Goal: Leave review/rating: Leave review/rating

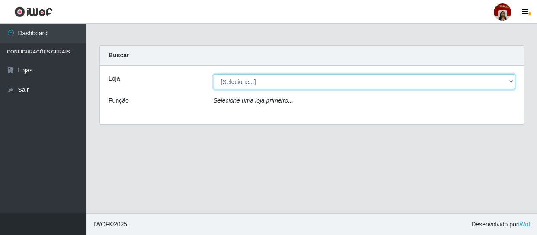
click at [228, 82] on select "[Selecione...] Mar Vermelho - Loja 04" at bounding box center [364, 81] width 302 height 15
select select "251"
click at [213, 74] on select "[Selecione...] Mar Vermelho - Loja 04" at bounding box center [364, 81] width 302 height 15
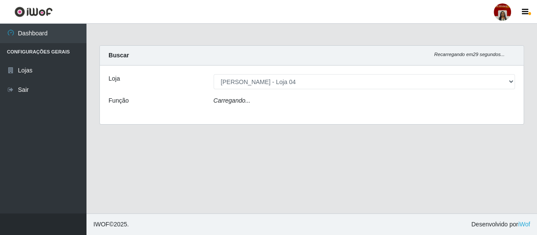
drag, startPoint x: 242, startPoint y: 97, endPoint x: 242, endPoint y: 108, distance: 10.8
click at [242, 101] on icon "Carregando..." at bounding box center [231, 100] width 37 height 7
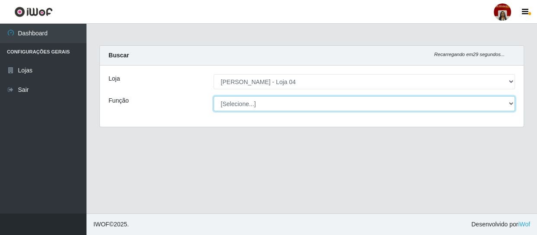
click at [242, 99] on select "[Selecione...] ASG ASG + ASG ++ Auxiliar de Depósito Auxiliar de Depósito + Aux…" at bounding box center [364, 103] width 302 height 15
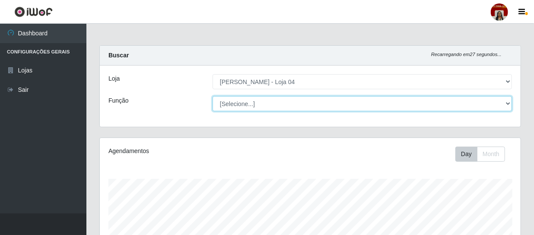
scroll to position [179, 421]
select select "22"
click at [213, 96] on select "[Selecione...] ASG ASG + ASG ++ Auxiliar de Depósito Auxiliar de Depósito + Aux…" at bounding box center [362, 103] width 299 height 15
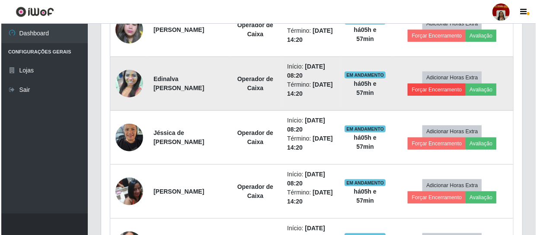
scroll to position [390, 0]
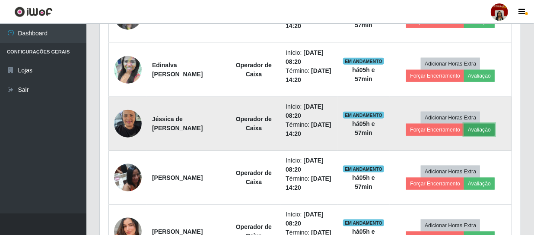
click at [478, 128] on button "Avaliação" at bounding box center [479, 130] width 31 height 12
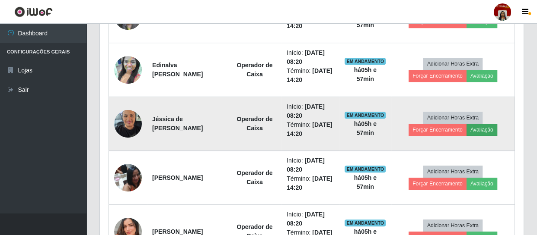
scroll to position [179, 417]
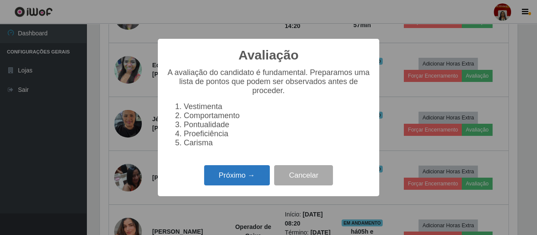
click at [244, 181] on button "Próximo →" at bounding box center [237, 175] width 66 height 20
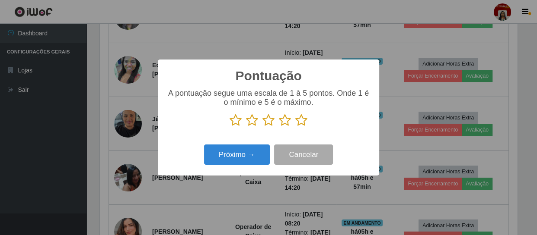
click at [302, 124] on icon at bounding box center [301, 120] width 12 height 13
click at [295, 127] on input "radio" at bounding box center [295, 127] width 0 height 0
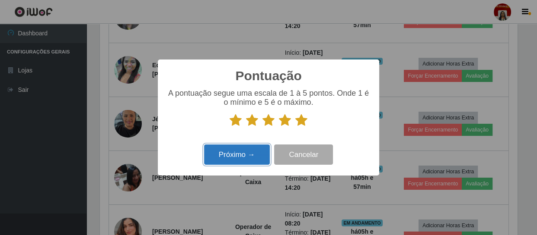
click at [255, 156] on button "Próximo →" at bounding box center [237, 155] width 66 height 20
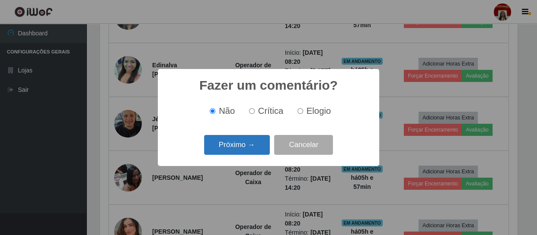
click at [259, 146] on button "Próximo →" at bounding box center [237, 145] width 66 height 20
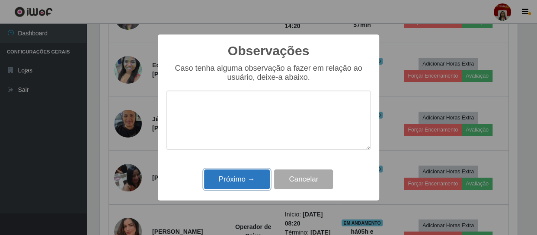
click at [237, 176] on button "Próximo →" at bounding box center [237, 180] width 66 height 20
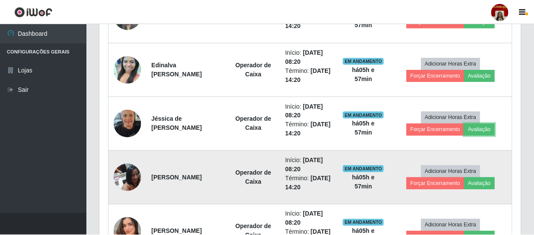
scroll to position [179, 421]
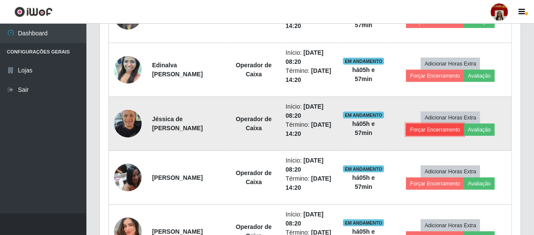
click at [450, 129] on button "Forçar Encerramento" at bounding box center [435, 130] width 58 height 12
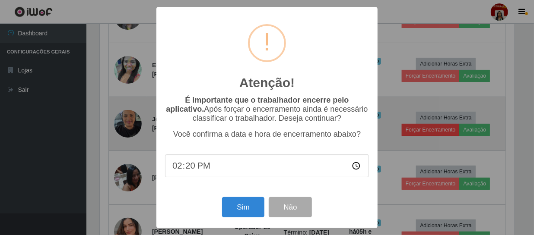
scroll to position [179, 417]
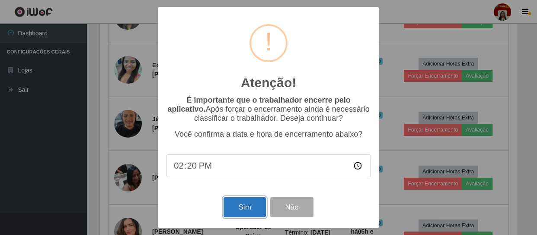
click at [241, 207] on button "Sim" at bounding box center [244, 207] width 42 height 20
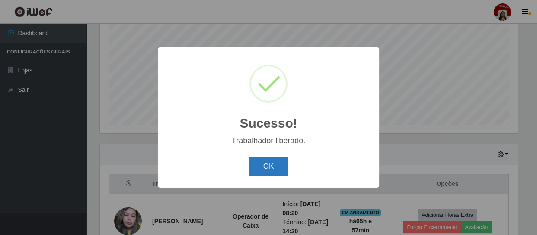
click at [282, 165] on button "OK" at bounding box center [268, 167] width 40 height 20
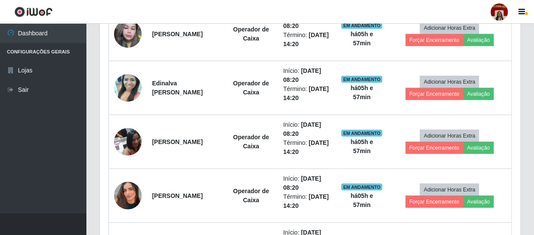
scroll to position [380, 0]
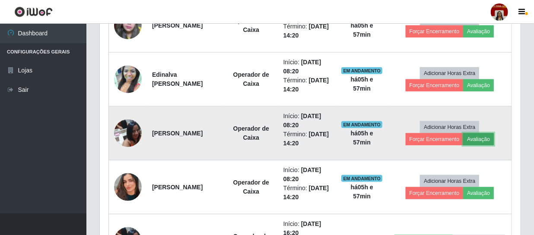
click at [478, 138] on button "Avaliação" at bounding box center [478, 140] width 31 height 12
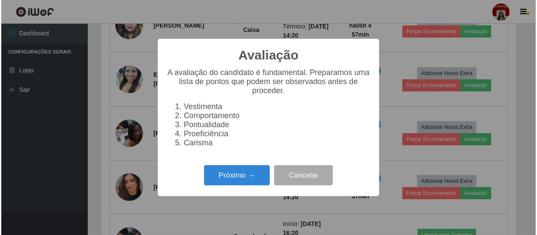
scroll to position [179, 417]
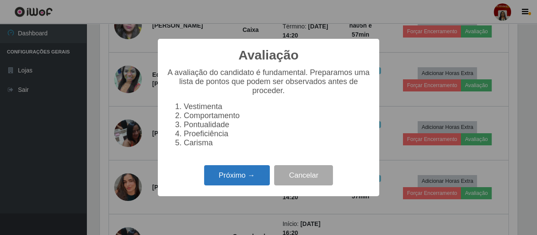
click at [245, 177] on button "Próximo →" at bounding box center [237, 175] width 66 height 20
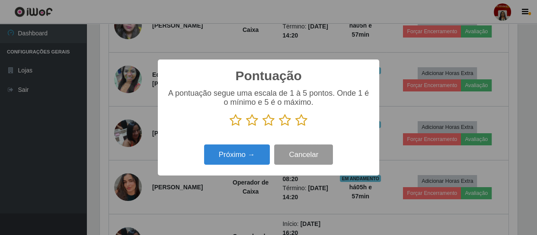
scroll to position [431918, 431680]
click at [299, 120] on icon at bounding box center [301, 120] width 12 height 13
click at [295, 127] on input "radio" at bounding box center [295, 127] width 0 height 0
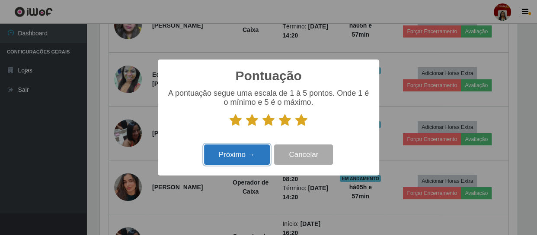
click at [254, 159] on button "Próximo →" at bounding box center [237, 155] width 66 height 20
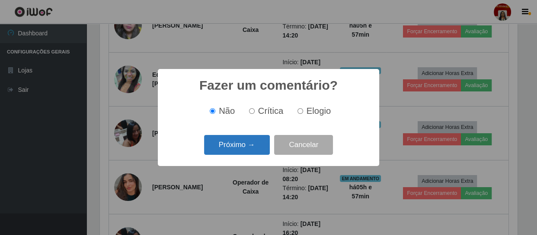
click at [259, 151] on button "Próximo →" at bounding box center [237, 145] width 66 height 20
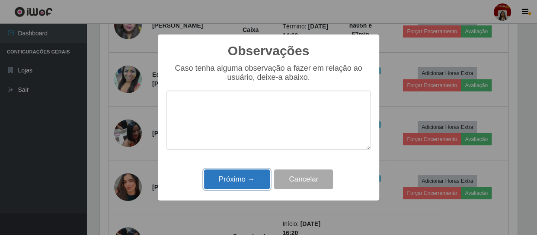
click at [248, 173] on button "Próximo →" at bounding box center [237, 180] width 66 height 20
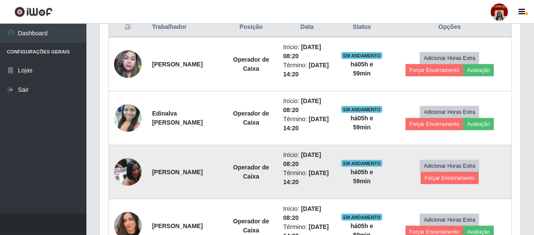
scroll to position [302, 0]
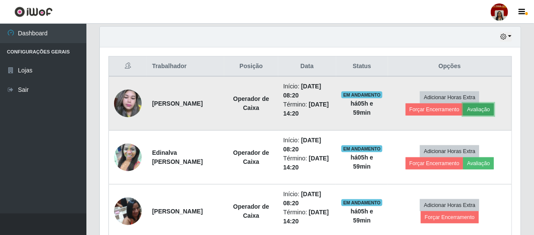
click at [479, 104] on button "Avaliação" at bounding box center [478, 110] width 31 height 12
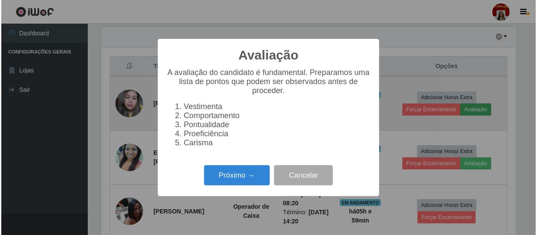
scroll to position [179, 417]
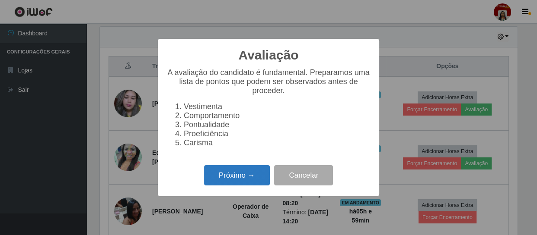
click at [233, 181] on button "Próximo →" at bounding box center [237, 175] width 66 height 20
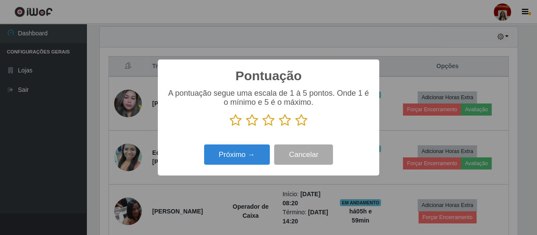
scroll to position [431918, 431680]
click at [297, 118] on icon at bounding box center [301, 120] width 12 height 13
click at [295, 127] on input "radio" at bounding box center [295, 127] width 0 height 0
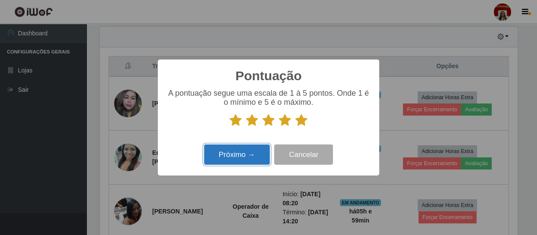
click at [248, 156] on button "Próximo →" at bounding box center [237, 155] width 66 height 20
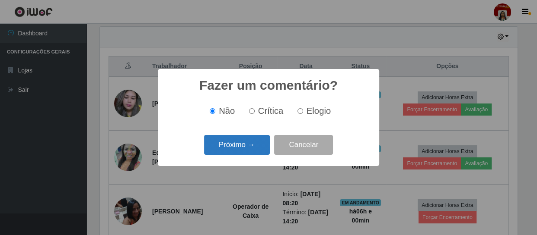
click at [250, 147] on button "Próximo →" at bounding box center [237, 145] width 66 height 20
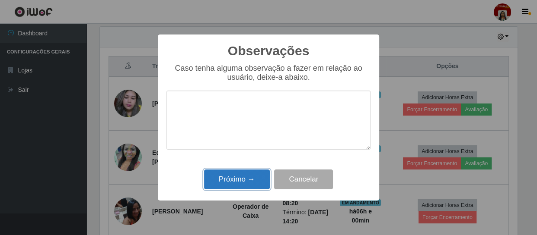
click at [257, 183] on button "Próximo →" at bounding box center [237, 180] width 66 height 20
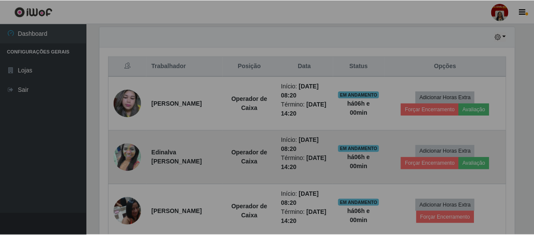
scroll to position [179, 421]
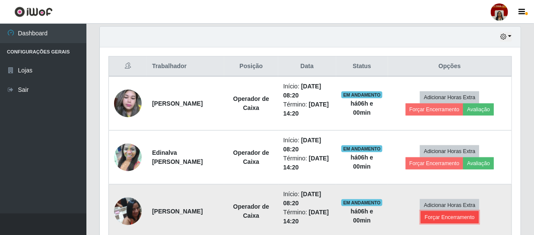
click at [463, 220] on button "Forçar Encerramento" at bounding box center [450, 218] width 58 height 12
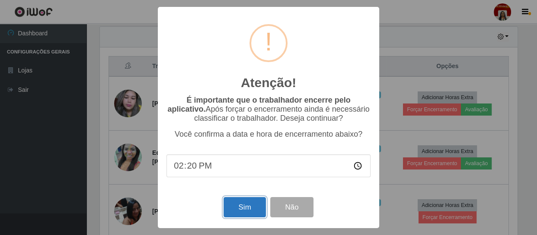
click at [253, 209] on button "Sim" at bounding box center [244, 207] width 42 height 20
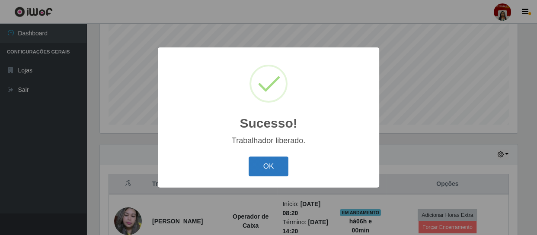
click at [272, 164] on button "OK" at bounding box center [268, 167] width 40 height 20
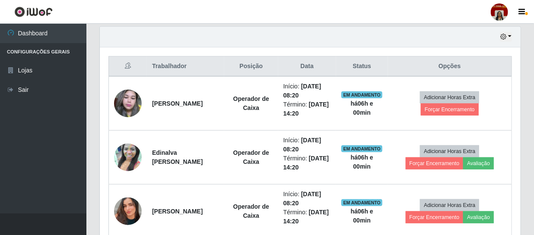
scroll to position [380, 0]
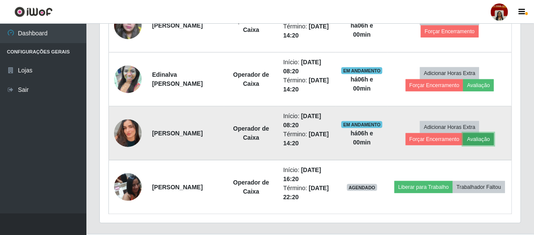
click at [489, 138] on button "Avaliação" at bounding box center [478, 140] width 31 height 12
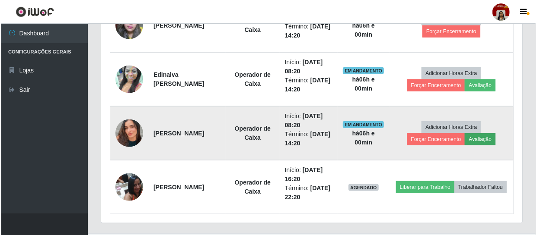
scroll to position [179, 417]
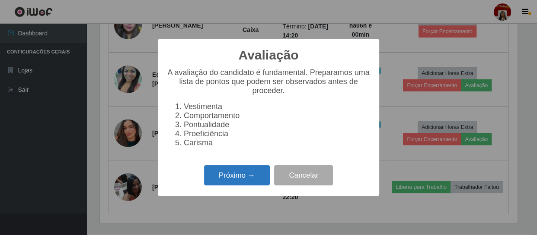
click at [242, 175] on button "Próximo →" at bounding box center [237, 175] width 66 height 20
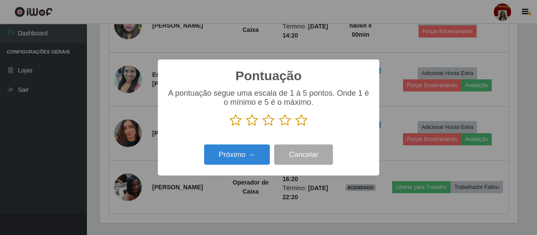
click at [296, 117] on icon at bounding box center [301, 120] width 12 height 13
click at [295, 127] on input "radio" at bounding box center [295, 127] width 0 height 0
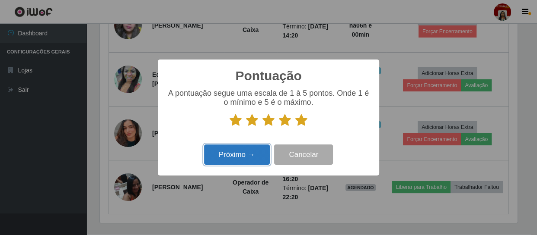
click at [239, 152] on button "Próximo →" at bounding box center [237, 155] width 66 height 20
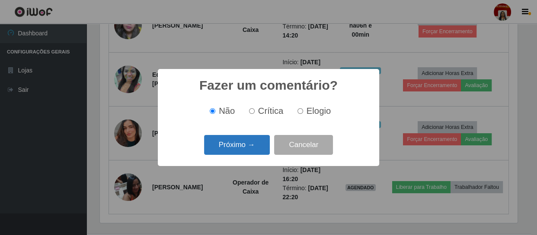
click at [242, 148] on button "Próximo →" at bounding box center [237, 145] width 66 height 20
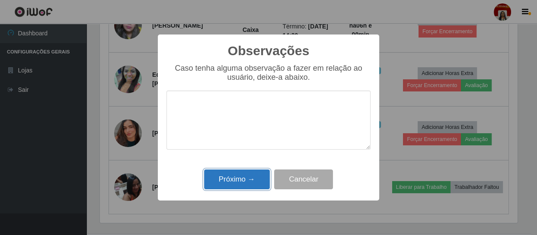
click at [255, 175] on button "Próximo →" at bounding box center [237, 180] width 66 height 20
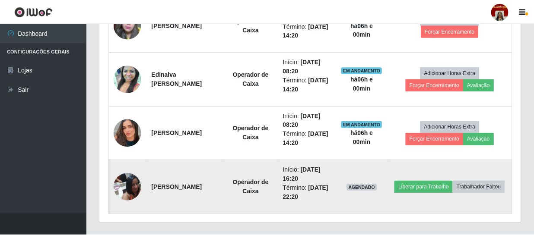
scroll to position [179, 421]
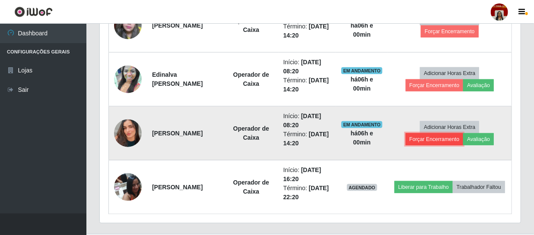
click at [411, 140] on button "Forçar Encerramento" at bounding box center [435, 140] width 58 height 12
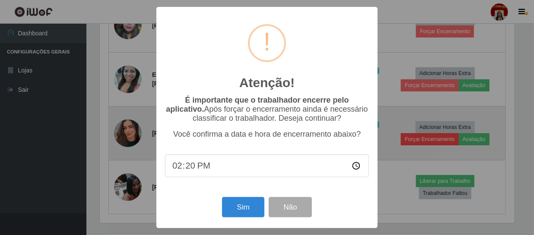
scroll to position [179, 417]
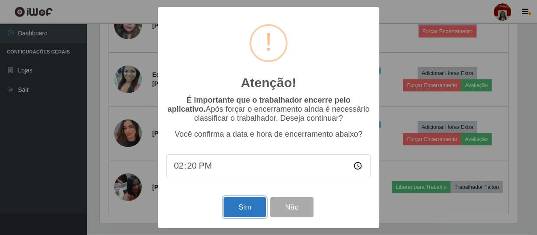
click at [246, 204] on button "Sim" at bounding box center [244, 207] width 42 height 20
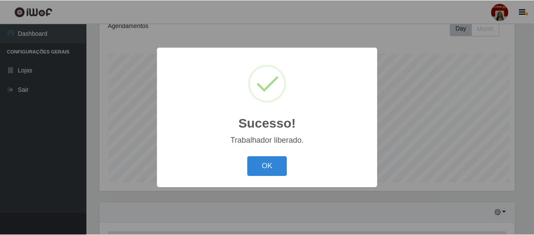
scroll to position [0, 0]
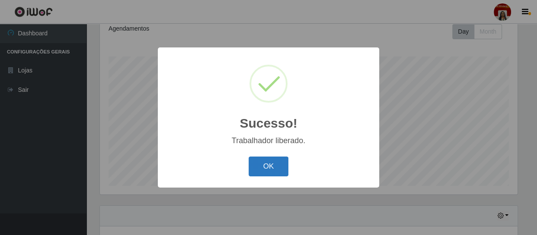
click at [263, 173] on button "OK" at bounding box center [268, 167] width 40 height 20
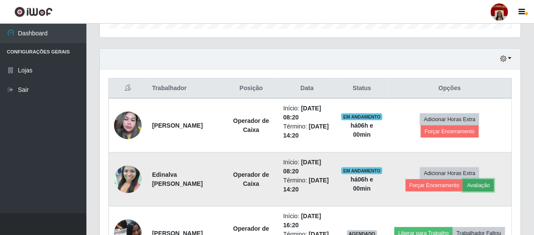
click at [489, 184] on button "Avaliação" at bounding box center [478, 186] width 31 height 12
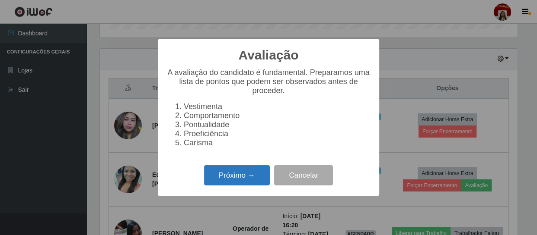
click at [240, 179] on button "Próximo →" at bounding box center [237, 175] width 66 height 20
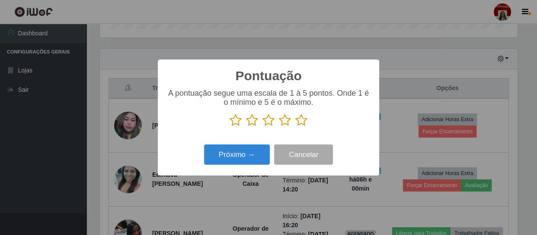
click at [301, 121] on icon at bounding box center [301, 120] width 12 height 13
click at [295, 127] on input "radio" at bounding box center [295, 127] width 0 height 0
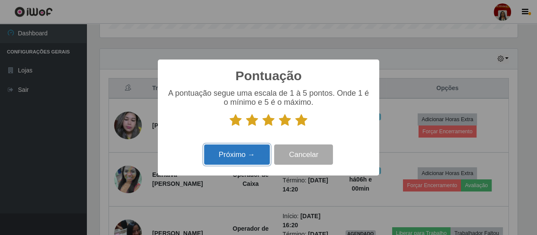
click at [244, 159] on button "Próximo →" at bounding box center [237, 155] width 66 height 20
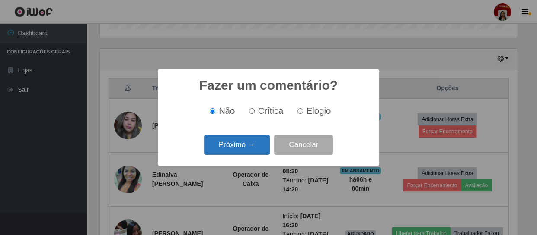
click at [257, 147] on button "Próximo →" at bounding box center [237, 145] width 66 height 20
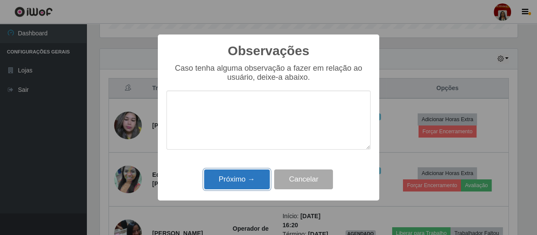
click at [238, 173] on button "Próximo →" at bounding box center [237, 180] width 66 height 20
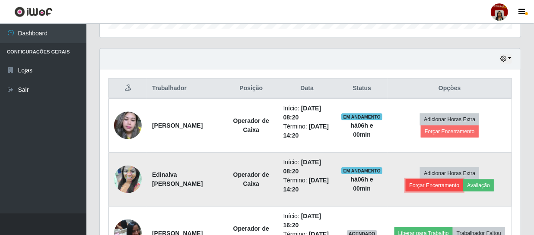
click at [441, 184] on button "Forçar Encerramento" at bounding box center [435, 186] width 58 height 12
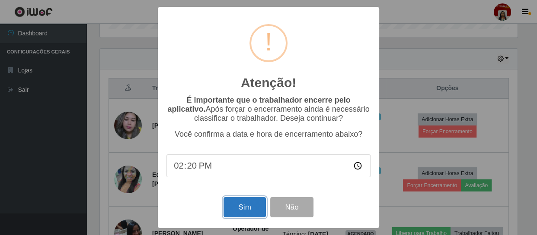
click at [255, 206] on button "Sim" at bounding box center [244, 207] width 42 height 20
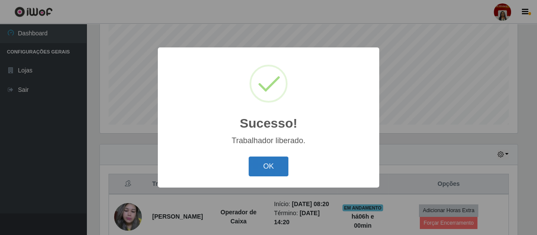
click at [275, 164] on button "OK" at bounding box center [268, 167] width 40 height 20
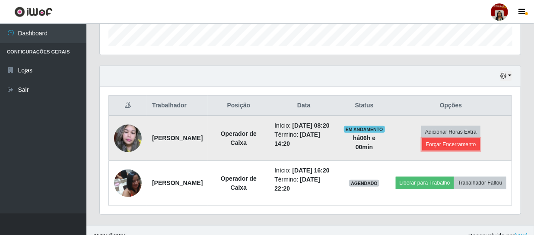
click at [455, 149] on button "Forçar Encerramento" at bounding box center [451, 145] width 58 height 12
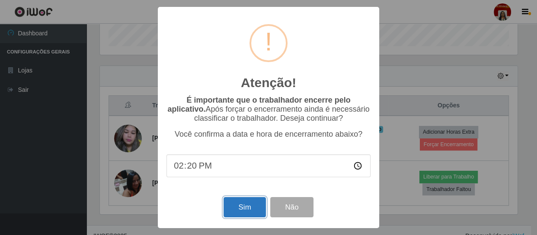
click at [245, 208] on button "Sim" at bounding box center [244, 207] width 42 height 20
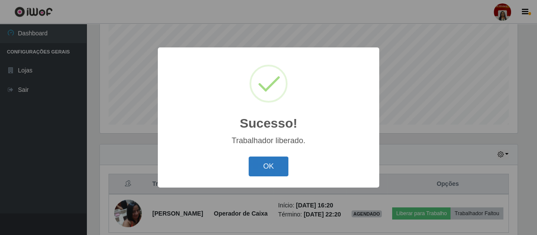
click at [271, 165] on button "OK" at bounding box center [268, 167] width 40 height 20
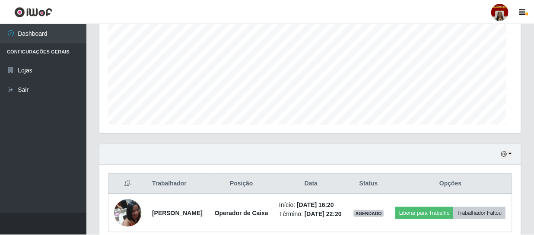
scroll to position [179, 421]
